Goal: Find specific page/section: Find specific page/section

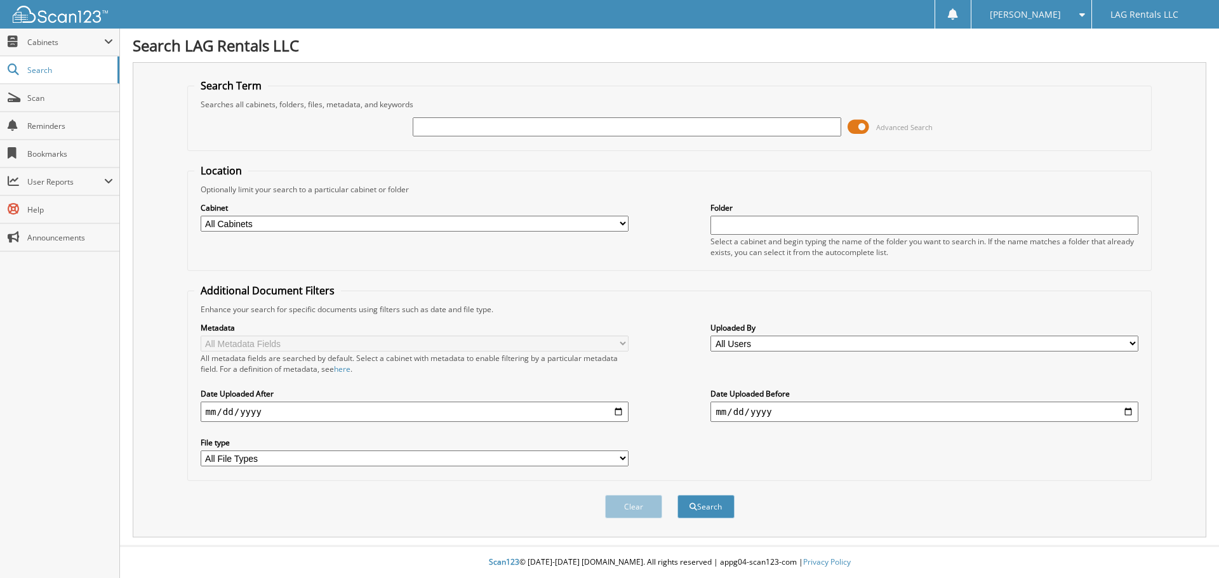
click at [454, 129] on input "text" at bounding box center [627, 126] width 428 height 19
type input "3027193"
click at [677, 495] on button "Search" at bounding box center [705, 506] width 57 height 23
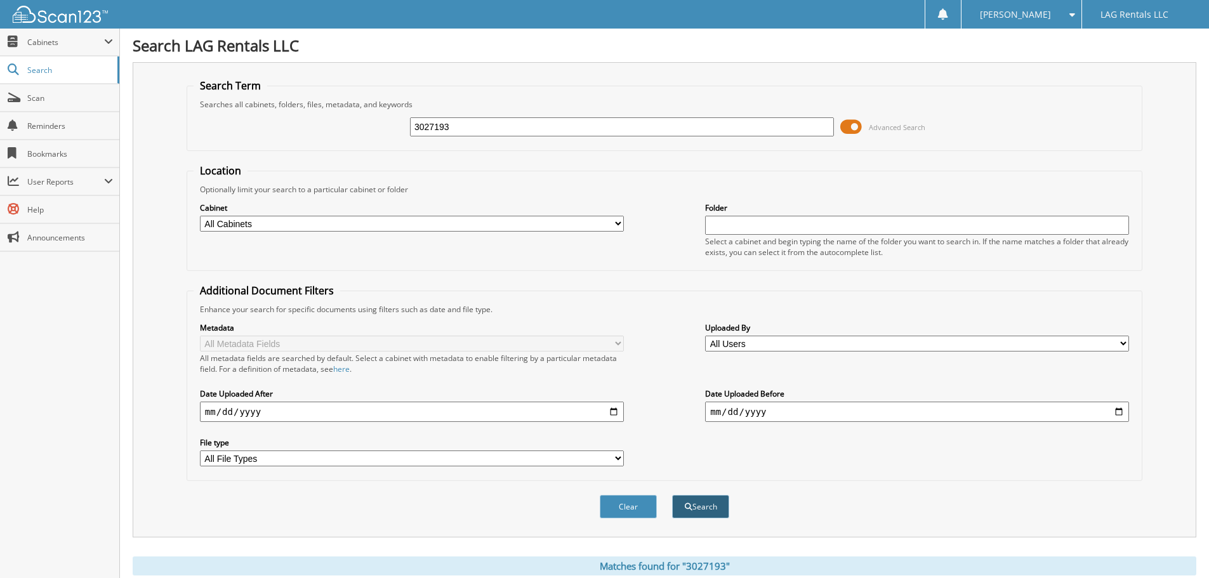
click at [705, 512] on button "Search" at bounding box center [700, 506] width 57 height 23
